Goal: Task Accomplishment & Management: Use online tool/utility

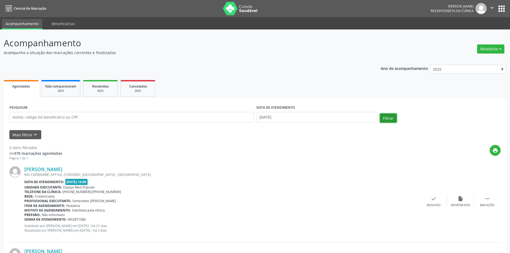
click at [387, 119] on button "Filtrar" at bounding box center [388, 118] width 17 height 9
click at [483, 51] on button "Relatórios" at bounding box center [490, 48] width 27 height 9
click at [470, 61] on link "Agendamentos" at bounding box center [476, 61] width 58 height 8
select select "8"
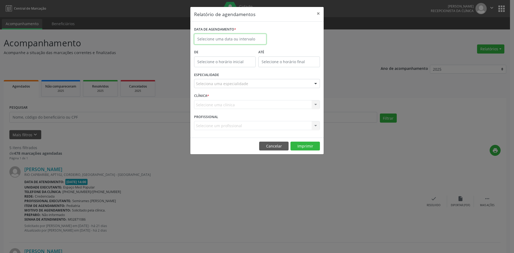
click at [251, 41] on input "text" at bounding box center [230, 39] width 72 height 11
click at [211, 68] on span "1" at bounding box center [212, 67] width 10 height 10
type input "[DATE]"
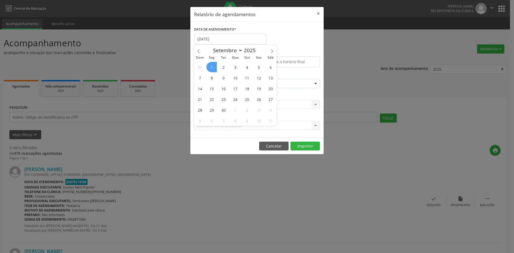
click at [211, 69] on span "1" at bounding box center [212, 67] width 10 height 10
type input "12:00"
click at [216, 66] on body "Central de Marcação [PERSON_NAME] Recepcionista da clínica  Configurações Sair…" at bounding box center [257, 126] width 514 height 253
click at [216, 66] on input "12:00" at bounding box center [225, 62] width 62 height 11
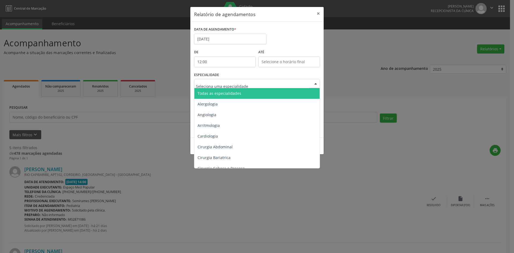
click at [214, 80] on div at bounding box center [257, 83] width 126 height 9
click at [214, 94] on span "Todas as especialidades" at bounding box center [220, 93] width 44 height 5
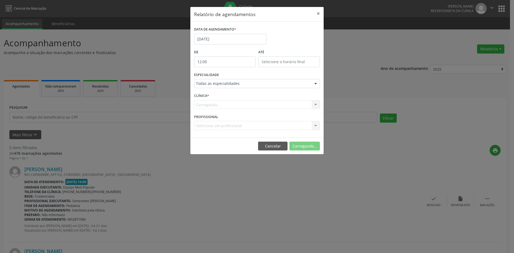
click at [214, 102] on div "Carregando... Nenhum resultado encontrado para: " " Não há nenhuma opção para s…" at bounding box center [257, 104] width 126 height 9
click at [214, 122] on div "Selecione um profissional" at bounding box center [257, 125] width 126 height 9
click at [214, 122] on div at bounding box center [257, 125] width 126 height 9
click at [311, 145] on button "Imprimir" at bounding box center [305, 146] width 29 height 9
